Goal: Transaction & Acquisition: Purchase product/service

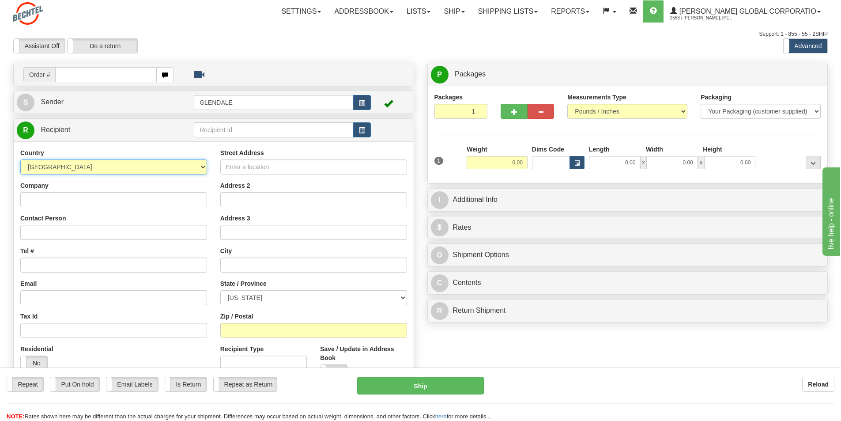
click at [202, 168] on select "[GEOGRAPHIC_DATA] [GEOGRAPHIC_DATA] [GEOGRAPHIC_DATA] [GEOGRAPHIC_DATA] [US_STA…" at bounding box center [113, 166] width 187 height 15
select select "TW"
click at [20, 159] on select "[GEOGRAPHIC_DATA] [GEOGRAPHIC_DATA] [GEOGRAPHIC_DATA] [GEOGRAPHIC_DATA] [US_STA…" at bounding box center [113, 166] width 187 height 15
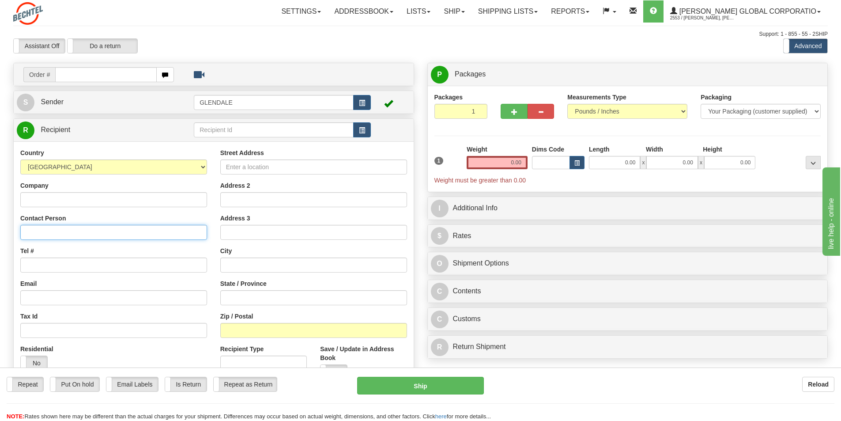
click at [29, 235] on input "Contact Person" at bounding box center [113, 232] width 187 height 15
type input "[PERSON_NAME]"
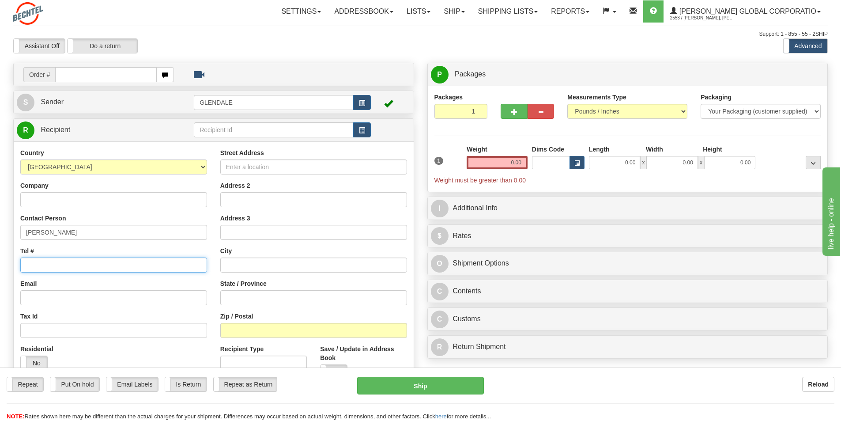
click at [34, 263] on input "Tel #" at bounding box center [113, 265] width 187 height 15
type input "4802053648"
click at [246, 163] on input "Street Address" at bounding box center [313, 166] width 187 height 15
type input "8F-1 No 82-1"
click at [235, 202] on input "Address 2" at bounding box center [313, 199] width 187 height 15
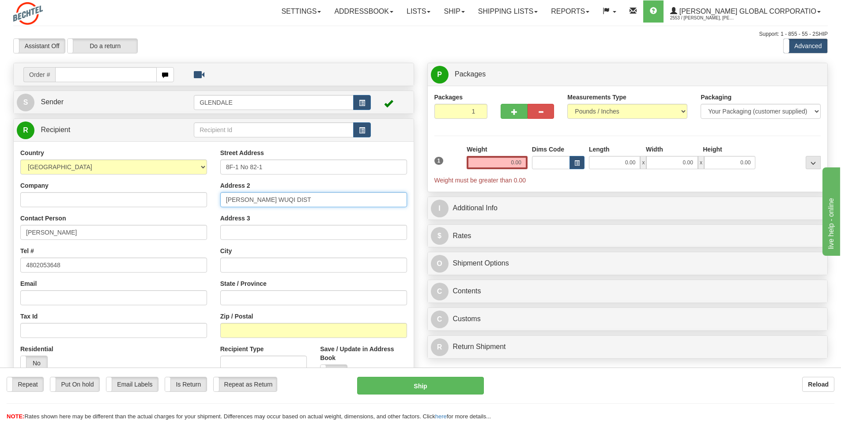
type input "[PERSON_NAME] WUQI DIST"
click at [232, 265] on input "text" at bounding box center [313, 265] width 187 height 15
type input "[GEOGRAPHIC_DATA]"
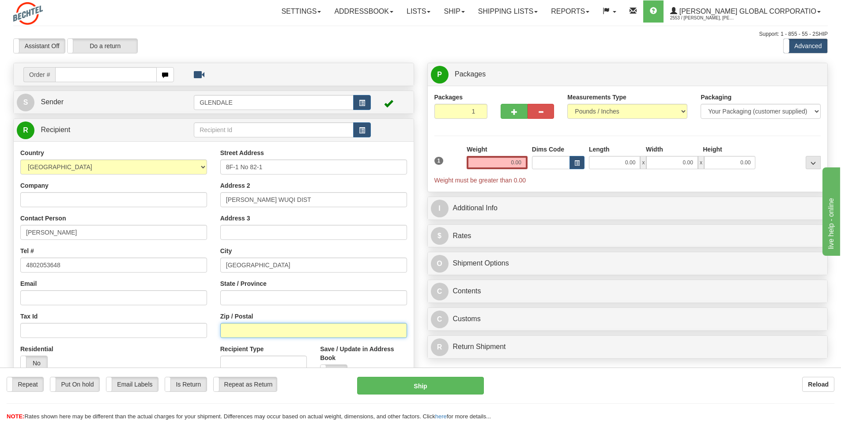
click at [235, 333] on input "Zip / Postal" at bounding box center [313, 330] width 187 height 15
type input "435"
click at [526, 161] on input "0.00" at bounding box center [497, 162] width 61 height 13
drag, startPoint x: 526, startPoint y: 162, endPoint x: 520, endPoint y: 162, distance: 5.7
click at [520, 162] on input "text" at bounding box center [497, 162] width 61 height 13
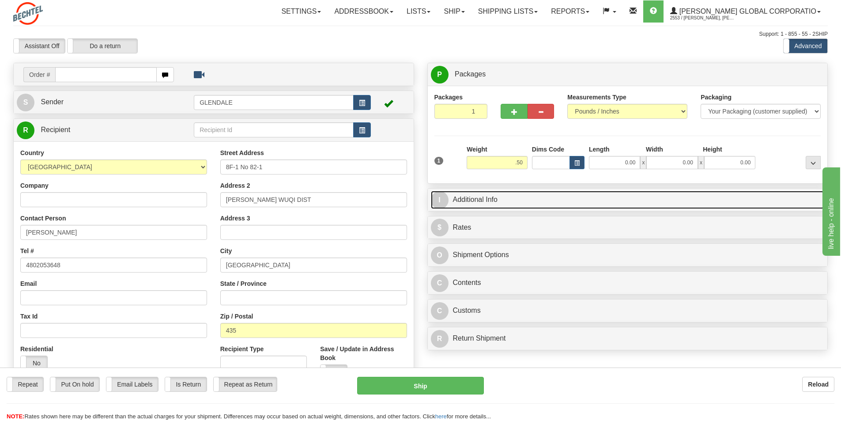
type input "0.50"
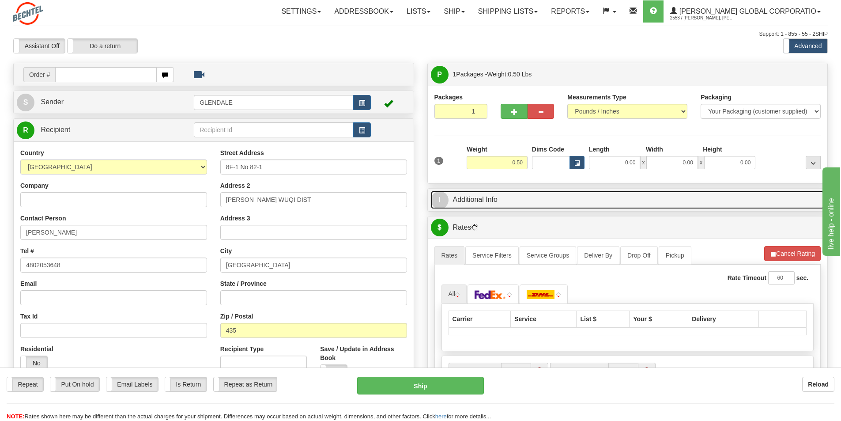
click at [469, 198] on link "I Additional Info" at bounding box center [628, 200] width 394 height 18
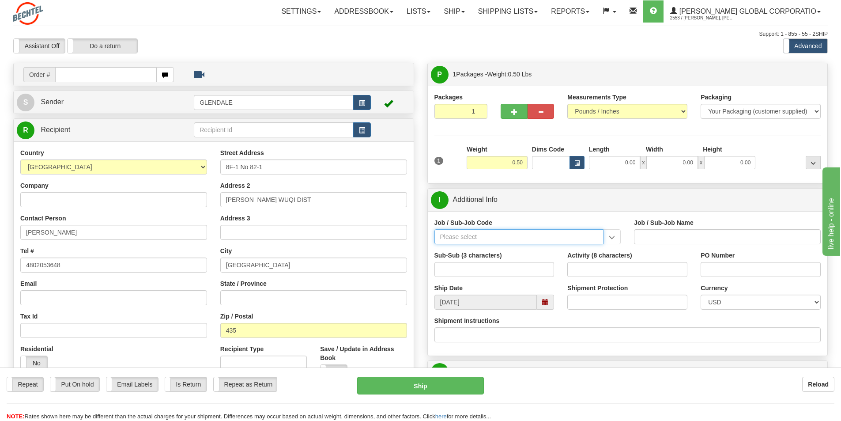
click at [456, 235] on input "Job / Sub-Job Code" at bounding box center [520, 236] width 170 height 15
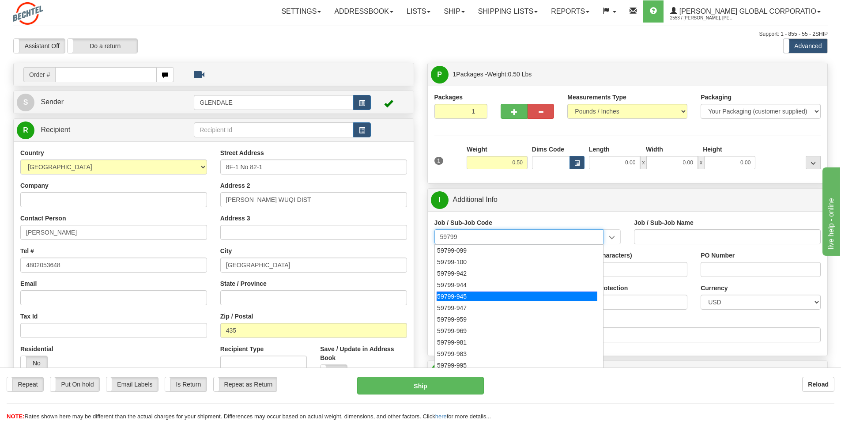
click at [454, 299] on div "59799-945" at bounding box center [517, 297] width 161 height 10
type input "59799-945"
type input "GLOBAL CARD SERVICES - EXPENSE REPORTS INCLUDES ND"
type input "59799-945"
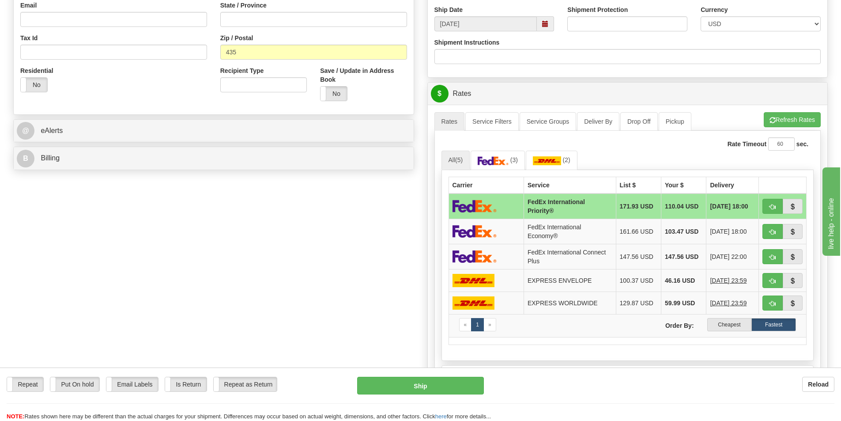
scroll to position [309, 0]
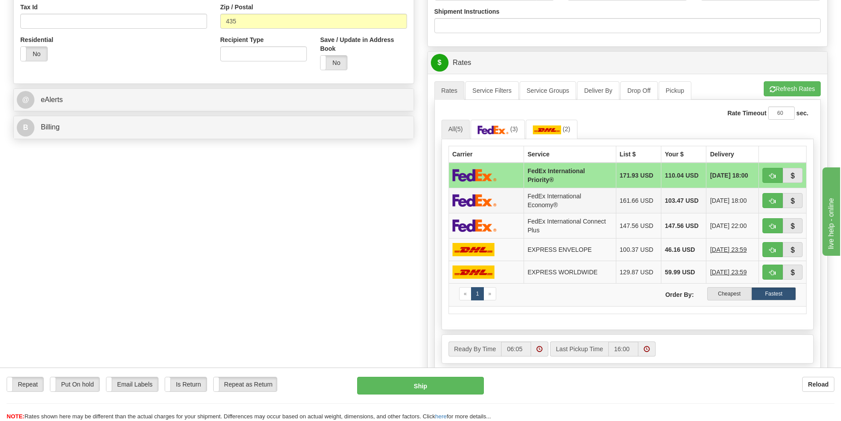
click at [477, 200] on img at bounding box center [475, 200] width 44 height 13
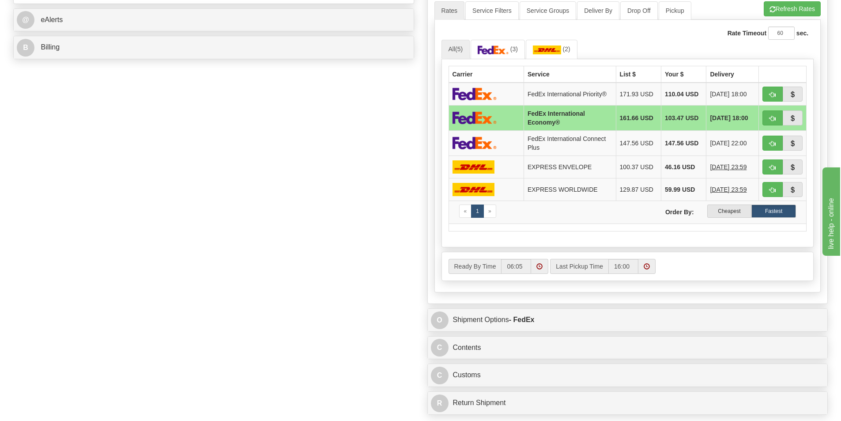
scroll to position [486, 0]
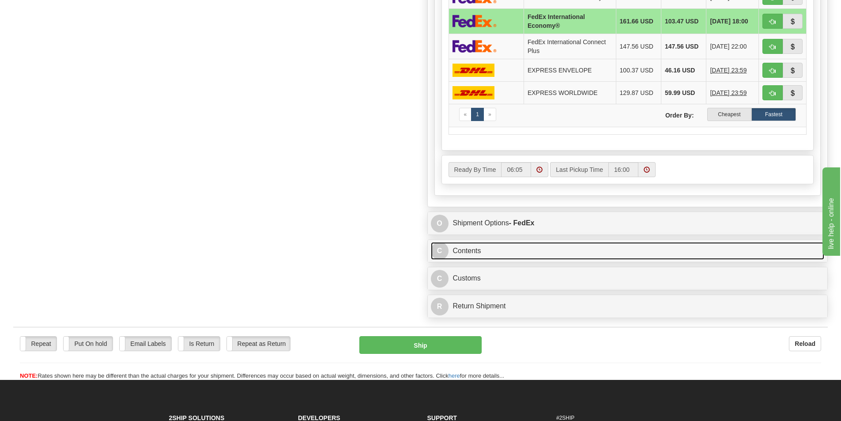
click at [469, 253] on link "C Contents" at bounding box center [628, 251] width 394 height 18
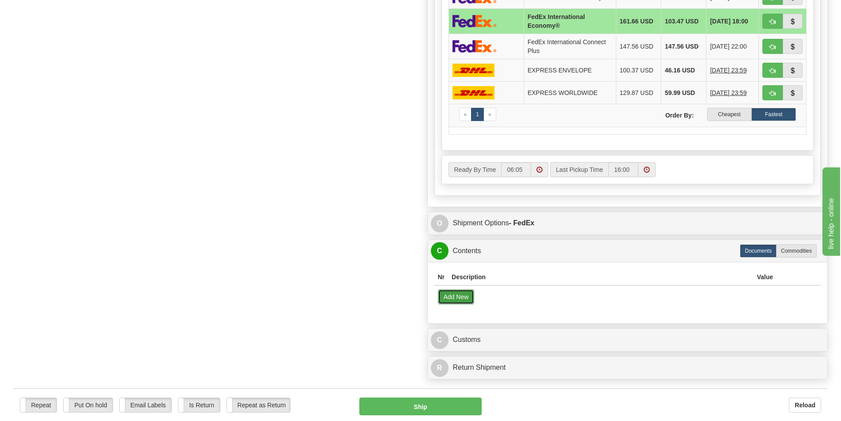
click at [458, 296] on button "Add New" at bounding box center [456, 296] width 37 height 15
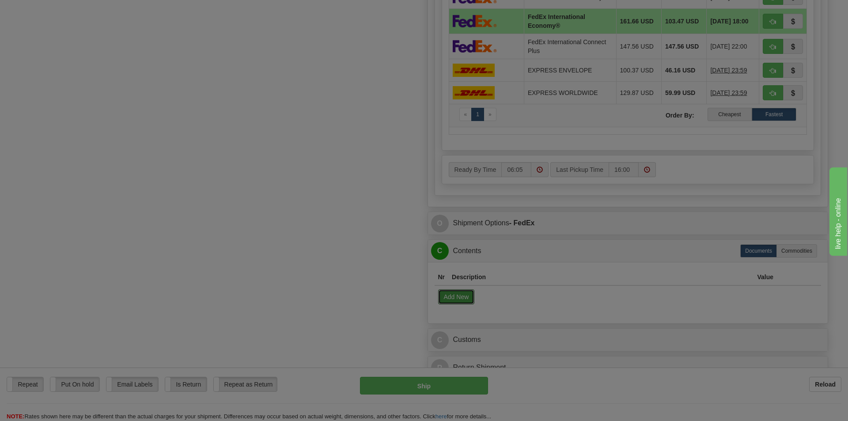
select select "US"
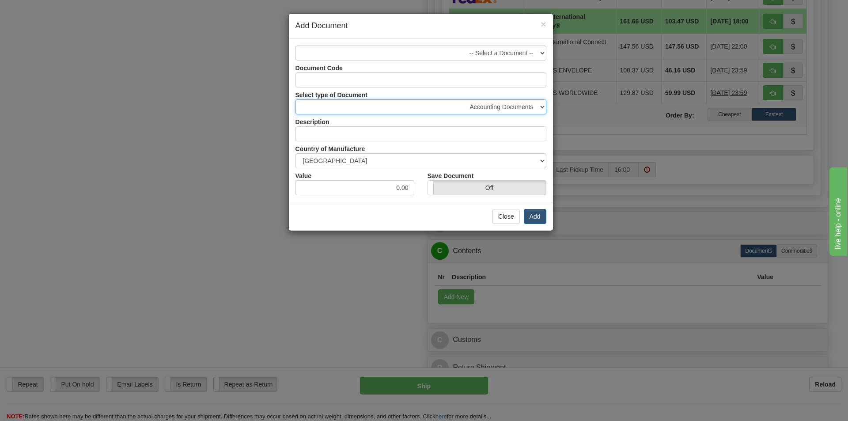
click at [542, 106] on select "Accounting Documents Analysis Reports Applications (Completed) Bank Statements …" at bounding box center [421, 106] width 251 height 15
select select "32"
click at [296, 99] on select "Accounting Documents Analysis Reports Applications (Completed) Bank Statements …" at bounding box center [421, 106] width 251 height 15
type input "Letters and Cards"
drag, startPoint x: 412, startPoint y: 188, endPoint x: 393, endPoint y: 188, distance: 19.0
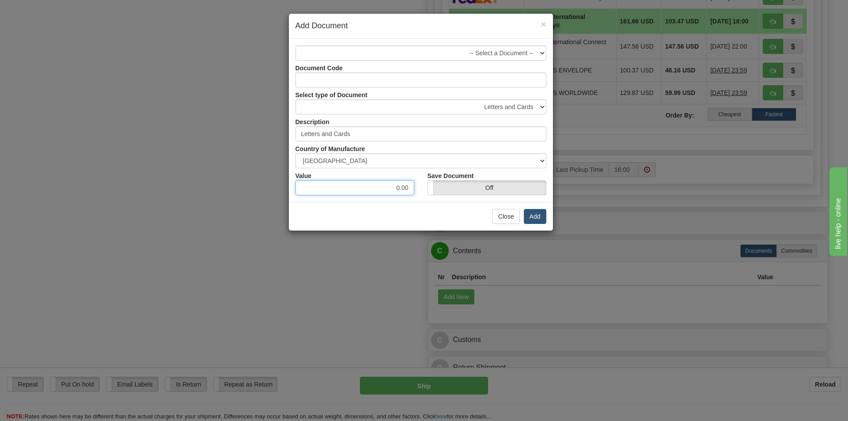
click at [393, 188] on input "0.00" at bounding box center [355, 187] width 119 height 15
type input "1.00"
click at [531, 215] on button "Add" at bounding box center [535, 216] width 23 height 15
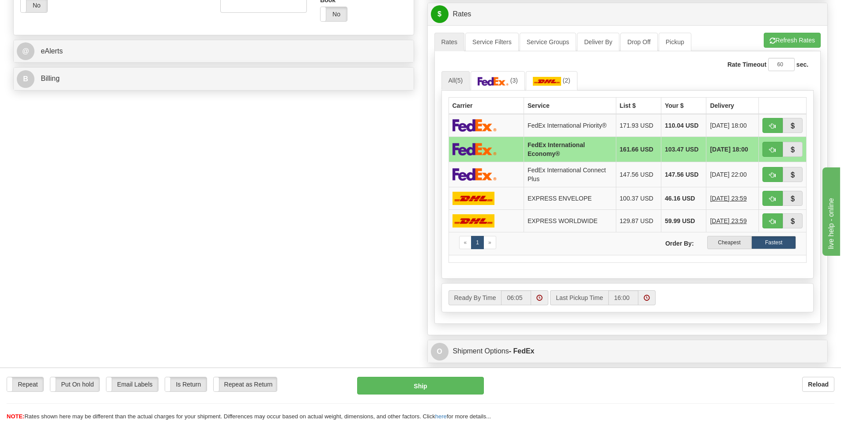
scroll to position [353, 0]
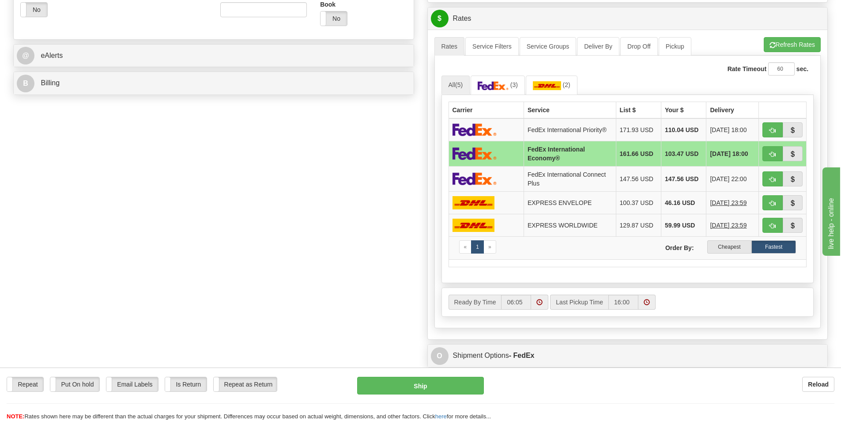
click at [479, 155] on img at bounding box center [475, 153] width 44 height 13
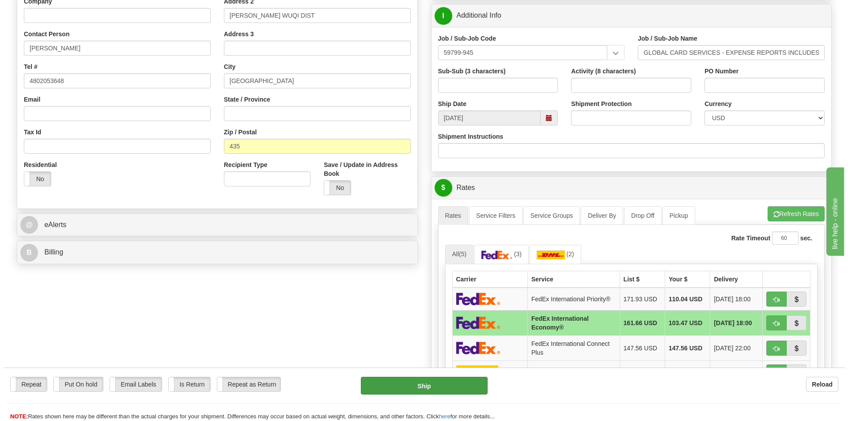
scroll to position [177, 0]
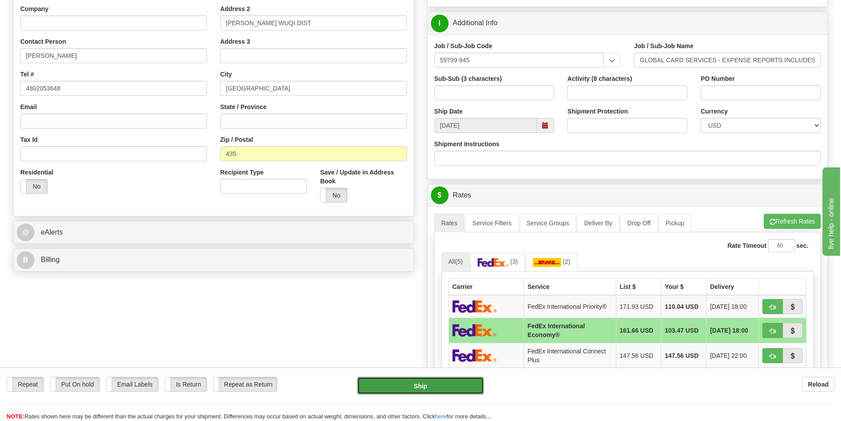
click at [416, 384] on button "Ship" at bounding box center [420, 386] width 127 height 18
type input "03"
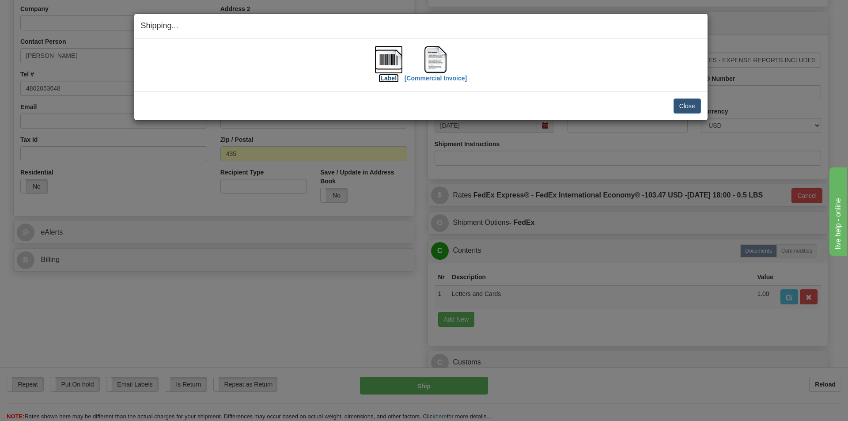
click at [389, 55] on img at bounding box center [389, 59] width 28 height 28
click at [439, 60] on img at bounding box center [435, 59] width 28 height 28
